Goal: Task Accomplishment & Management: Complete application form

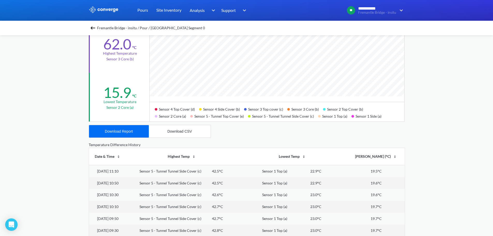
scroll to position [43, 0]
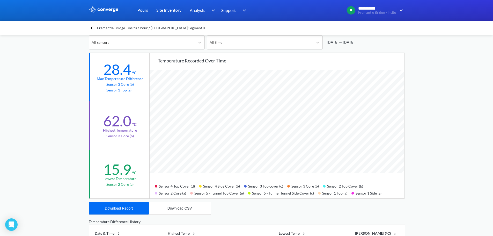
click at [406, 125] on div "**********" at bounding box center [246, 173] width 493 height 433
drag, startPoint x: 324, startPoint y: 185, endPoint x: 360, endPoint y: 186, distance: 36.0
click at [360, 186] on div "Sensor 2 Top Cover (b)" at bounding box center [345, 185] width 44 height 7
click at [136, 27] on span "Fremantle Bridge - insitu / Pour / [GEOGRAPHIC_DATA] Segment 0" at bounding box center [151, 27] width 108 height 7
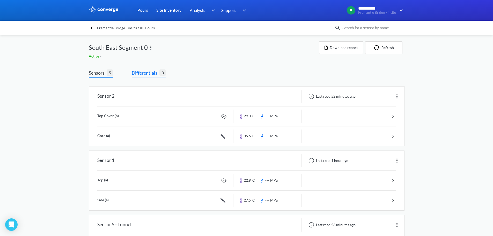
click at [153, 73] on span "Differentials" at bounding box center [146, 72] width 28 height 7
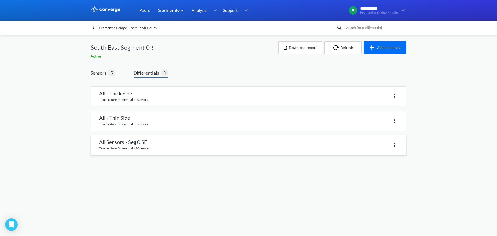
click at [158, 147] on link at bounding box center [248, 145] width 315 height 20
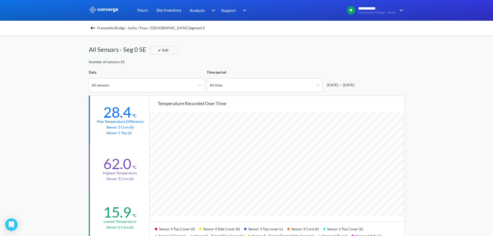
scroll to position [433, 493]
click at [431, 143] on div "**********" at bounding box center [246, 216] width 493 height 433
click at [71, 180] on div "**********" at bounding box center [246, 216] width 493 height 433
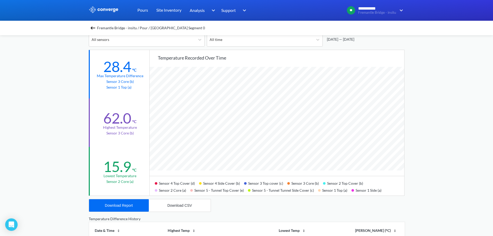
scroll to position [52, 0]
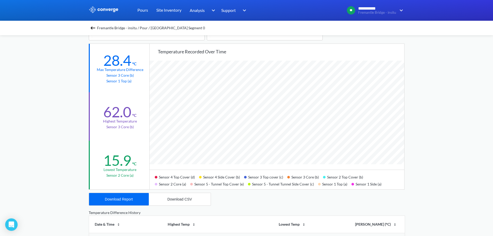
click at [417, 150] on div "**********" at bounding box center [246, 164] width 493 height 433
drag, startPoint x: 308, startPoint y: 186, endPoint x: 230, endPoint y: 189, distance: 77.9
click at [230, 189] on div "Sensor 4 Top Cover (d) Sensor 4 Side Cover (b) Sensor 3 Top cover (c) Sensor 3 …" at bounding box center [277, 179] width 255 height 20
click at [418, 125] on div "**********" at bounding box center [246, 164] width 493 height 433
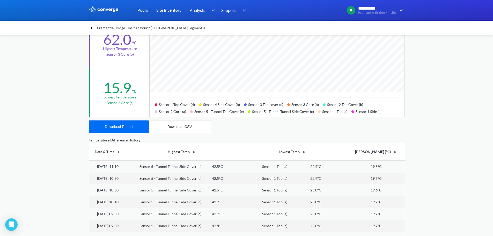
scroll to position [43, 0]
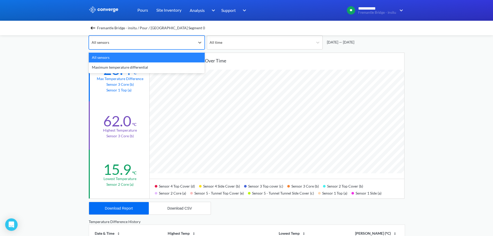
click at [161, 42] on div "All sensors" at bounding box center [142, 42] width 106 height 13
click at [141, 63] on div "Maximum temperature differential" at bounding box center [147, 67] width 116 height 10
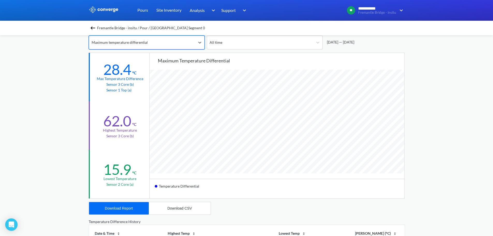
scroll to position [433, 493]
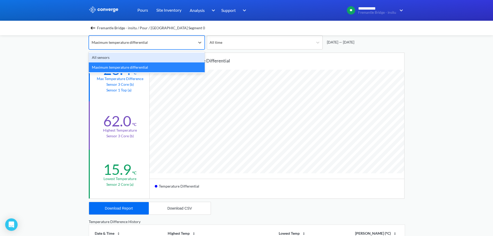
click at [160, 48] on div "Maximum temperature differential" at bounding box center [142, 42] width 106 height 13
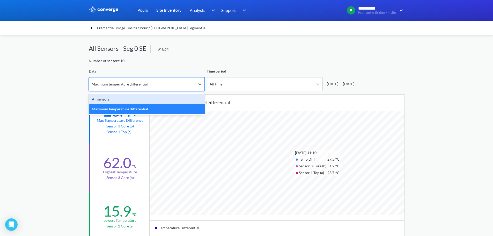
scroll to position [0, 0]
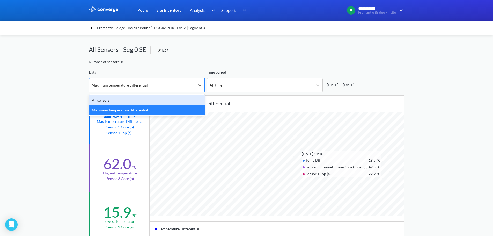
click at [440, 124] on div "**********" at bounding box center [246, 216] width 493 height 433
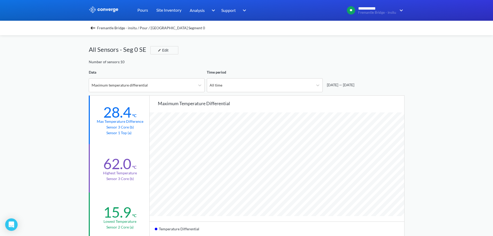
click at [107, 30] on span "Fremantle Bridge - insitu / Pour / [GEOGRAPHIC_DATA] Segment 0" at bounding box center [151, 27] width 108 height 7
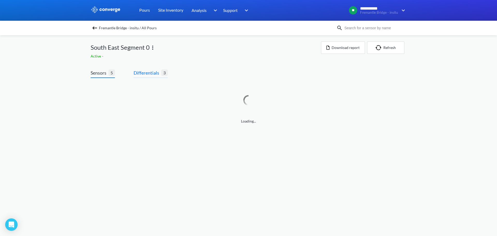
click at [147, 71] on span "Differentials" at bounding box center [147, 72] width 28 height 7
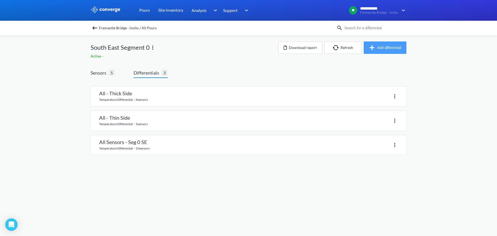
click at [377, 49] on button "Add differential" at bounding box center [384, 47] width 43 height 12
click at [380, 66] on div "Sensors 5 Differentials 3 All - Thick Side temperature differential · 4 sensors…" at bounding box center [249, 114] width 316 height 104
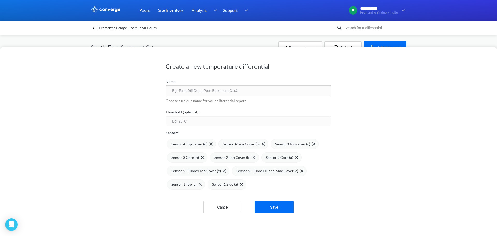
click at [224, 89] on input "text" at bounding box center [249, 90] width 166 height 10
drag, startPoint x: 178, startPoint y: 91, endPoint x: 212, endPoint y: 92, distance: 33.1
click at [210, 92] on input "ALL - RC" at bounding box center [249, 90] width 166 height 10
click at [195, 87] on input "ALL - Sensor 1 excluded" at bounding box center [249, 90] width 166 height 10
type input "ALL - Sensor 1 Excluded"
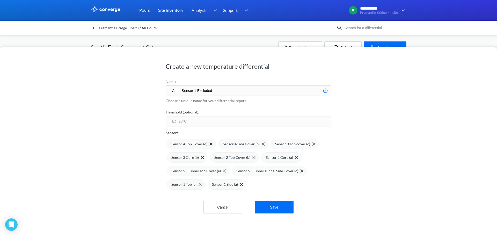
click at [127, 93] on div "Create a new temperature differential Name: ALL - Sensor 1 Excluded Choose a un…" at bounding box center [248, 141] width 497 height 189
click at [192, 122] on input "number" at bounding box center [249, 121] width 166 height 10
type input "20"
click at [127, 131] on div "Create a new temperature differential Name: ALL - Sensor 1 Excluded Choose a un…" at bounding box center [248, 141] width 497 height 189
click at [354, 136] on div "Create a new temperature differential Name: ALL - Sensor 1 Excluded Choose a un…" at bounding box center [248, 141] width 497 height 189
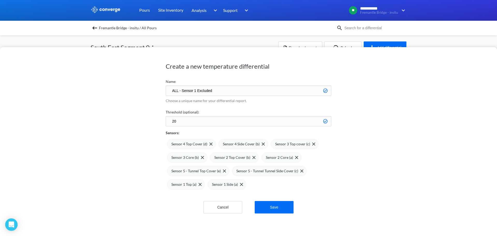
click at [126, 191] on div "Create a new temperature differential Name: ALL - Sensor 1 Excluded Choose a un…" at bounding box center [248, 141] width 497 height 189
click at [190, 192] on div "Cancel Save" at bounding box center [249, 201] width 166 height 24
click at [198, 186] on div "Sensor 1 Top (a)" at bounding box center [186, 184] width 30 height 6
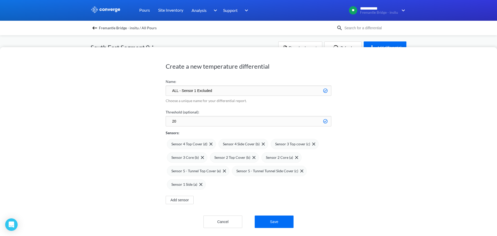
click at [198, 186] on div "Sensor 1 Side (a)" at bounding box center [186, 184] width 31 height 6
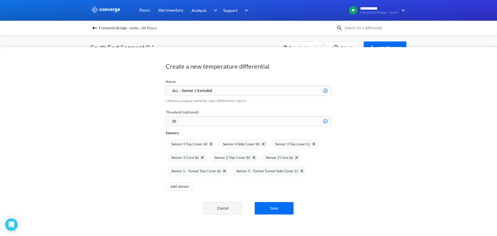
click at [218, 210] on button "Cancel" at bounding box center [222, 208] width 39 height 12
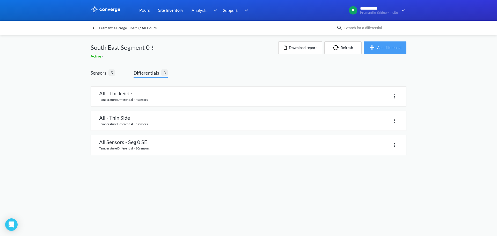
click at [367, 43] on button "Add differential" at bounding box center [384, 47] width 43 height 12
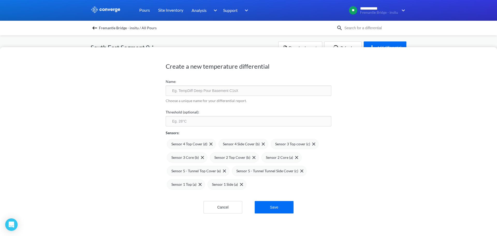
click at [178, 196] on div "Cancel Save" at bounding box center [249, 201] width 166 height 24
click at [199, 183] on img at bounding box center [199, 184] width 3 height 3
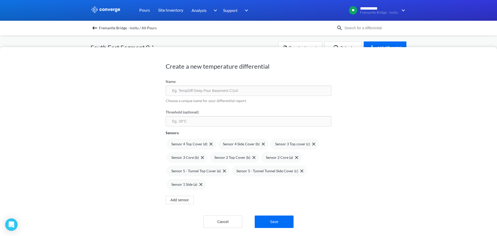
drag, startPoint x: 186, startPoint y: 111, endPoint x: 184, endPoint y: 123, distance: 12.3
click at [185, 118] on div "Threshold (optional):" at bounding box center [249, 117] width 166 height 18
click at [184, 123] on input "number" at bounding box center [249, 121] width 166 height 10
type input "20"
click at [191, 92] on input "text" at bounding box center [249, 90] width 166 height 10
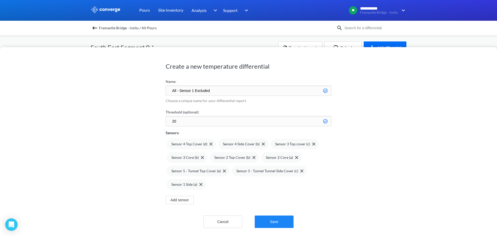
type input "All - Sensor 1 Excluded"
click at [264, 215] on button "Save" at bounding box center [274, 221] width 39 height 12
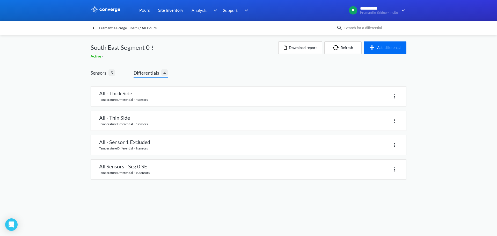
click at [182, 174] on td "Sensor 4 Side Cover (b)" at bounding box center [197, 173] width 37 height 6
click at [148, 135] on link at bounding box center [248, 145] width 315 height 20
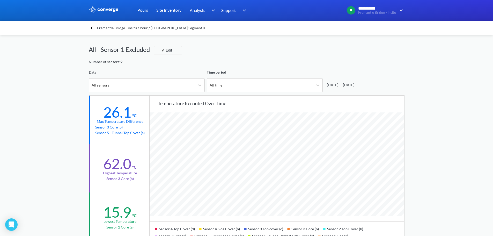
scroll to position [433, 493]
drag, startPoint x: 145, startPoint y: 117, endPoint x: 98, endPoint y: 115, distance: 47.1
click at [98, 115] on div "26.1 °C Max temperature difference Sensor 3 Core (b) Sensor 5 - Tunnel Top Cove…" at bounding box center [120, 119] width 62 height 48
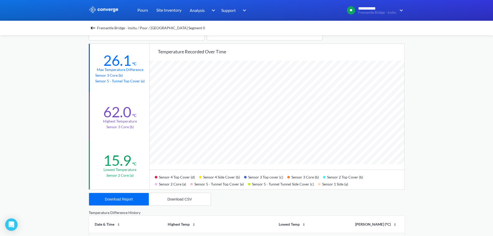
click at [119, 95] on div "62.0 °C Highest temperature Sensor 3 Core (b)" at bounding box center [120, 116] width 62 height 48
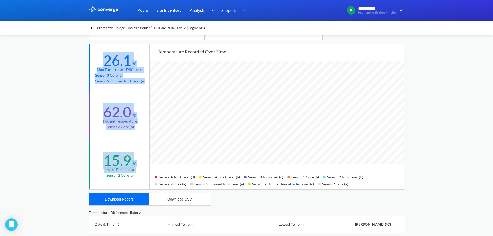
drag, startPoint x: 103, startPoint y: 56, endPoint x: 138, endPoint y: 175, distance: 124.2
click at [138, 175] on div "26.1 °C Max temperature difference Sensor 3 Core (b) Sensor 5 - Tunnel Top Cove…" at bounding box center [119, 116] width 61 height 145
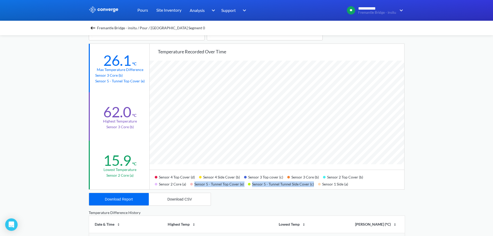
drag, startPoint x: 191, startPoint y: 185, endPoint x: 311, endPoint y: 184, distance: 119.5
click at [311, 184] on div "Sensor 4 Top Cover (d) Sensor 4 Side Cover (b) Sensor 3 Top cover (c) Sensor 3 …" at bounding box center [277, 179] width 255 height 20
click at [243, 185] on div "Sensor 5 - Tunnel Top Cover (e)" at bounding box center [219, 183] width 58 height 7
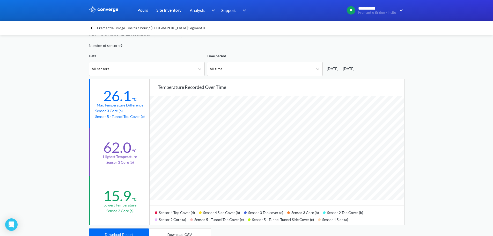
scroll to position [0, 0]
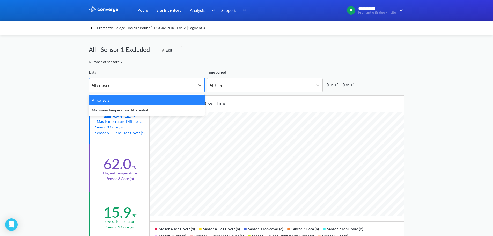
click at [157, 82] on div "All sensors" at bounding box center [142, 84] width 106 height 13
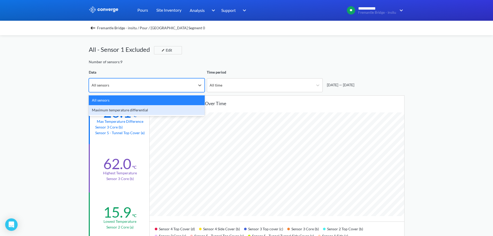
click at [136, 111] on div "Maximum temperature differential" at bounding box center [147, 110] width 116 height 10
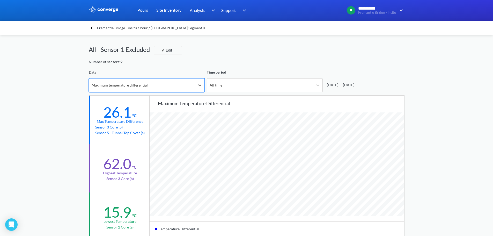
scroll to position [433, 493]
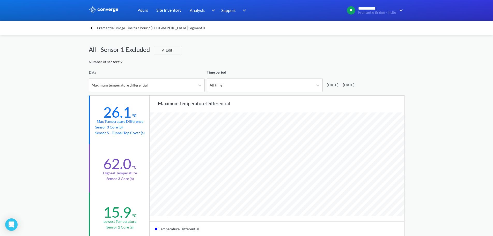
click at [367, 79] on div "[DATE] — [DATE]" at bounding box center [364, 80] width 82 height 23
click at [249, 41] on div "Fremantle Bridge - insitu / Pour / South East Segment 0 All - Sensor 1 Excluded…" at bounding box center [247, 234] width 316 height 398
